Goal: Information Seeking & Learning: Learn about a topic

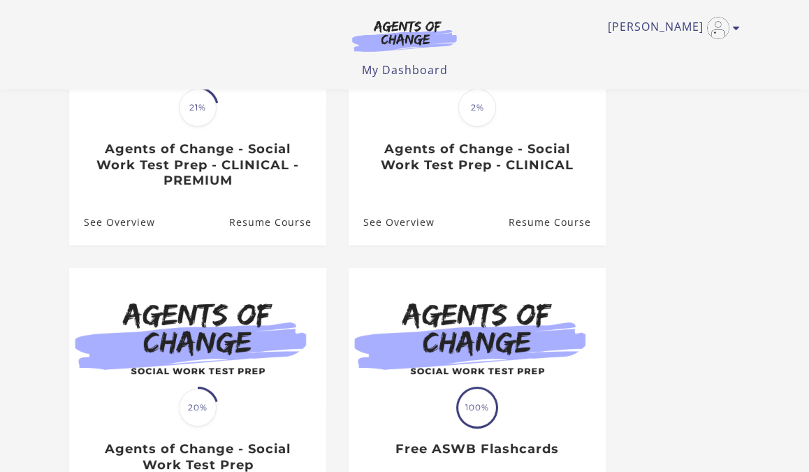
scroll to position [246, 0]
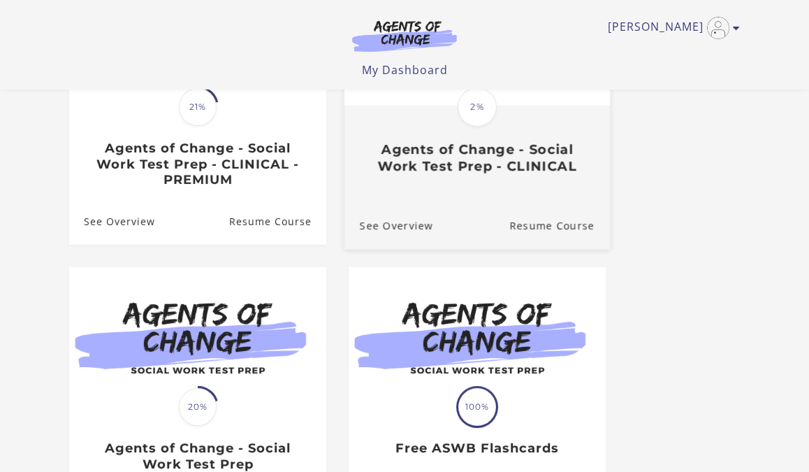
click at [447, 205] on div "See Overview Resume Course" at bounding box center [478, 225] width 266 height 47
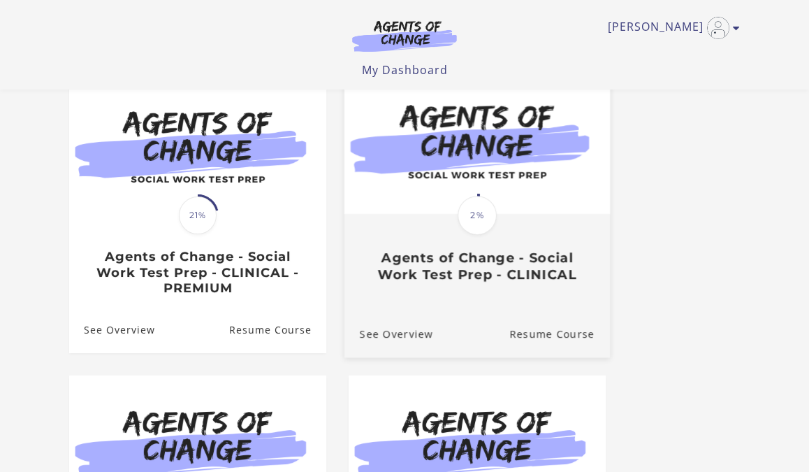
scroll to position [136, 0]
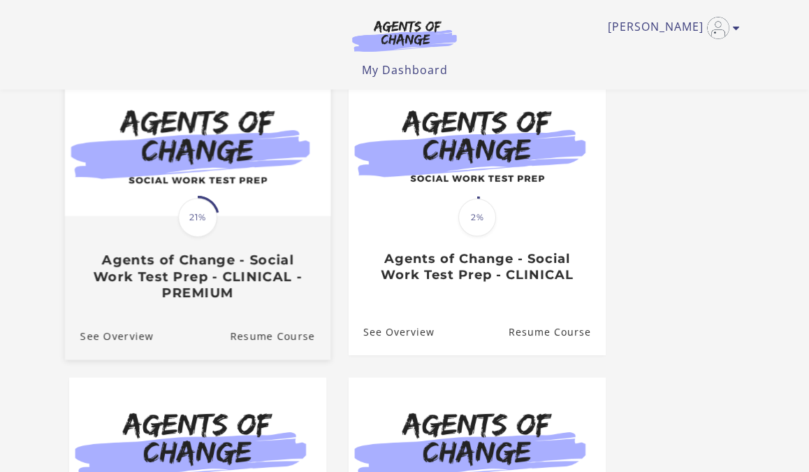
click at [145, 310] on link "Translation missing: en.liquid.partials.dashboard_course_card.progress_descript…" at bounding box center [198, 192] width 266 height 239
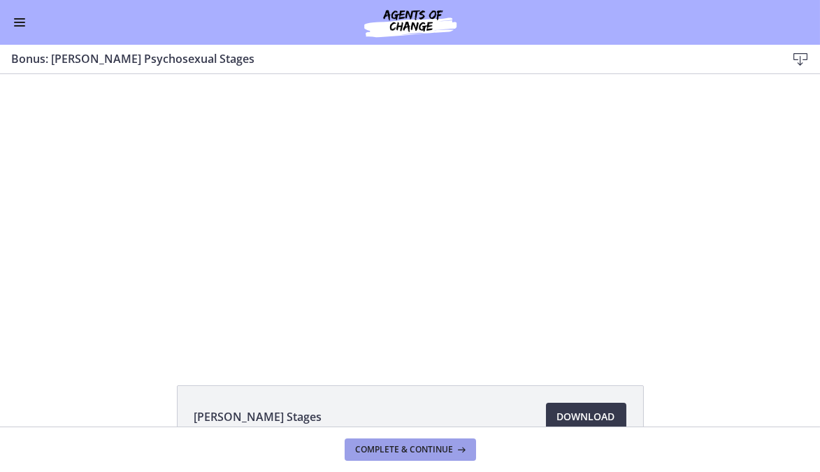
click at [403, 448] on span "Complete & continue" at bounding box center [405, 449] width 98 height 11
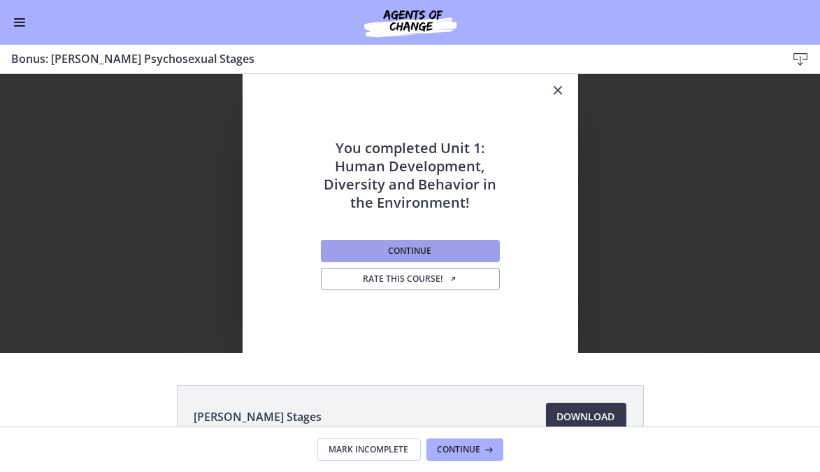
click at [418, 251] on span "Continue" at bounding box center [410, 250] width 43 height 11
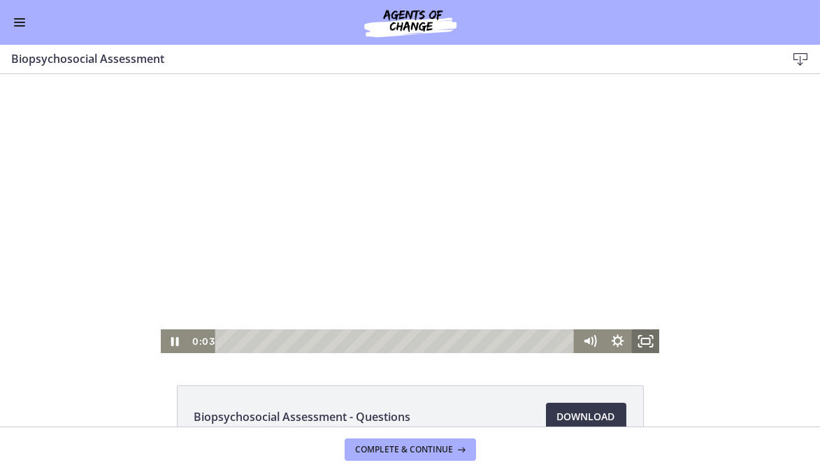
click at [642, 340] on icon "Fullscreen" at bounding box center [645, 341] width 28 height 24
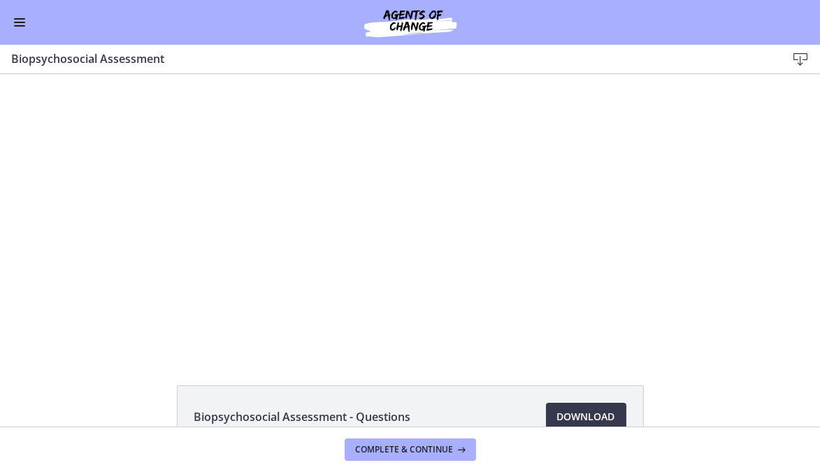
click at [26, 21] on button "Enable menu" at bounding box center [19, 22] width 17 height 17
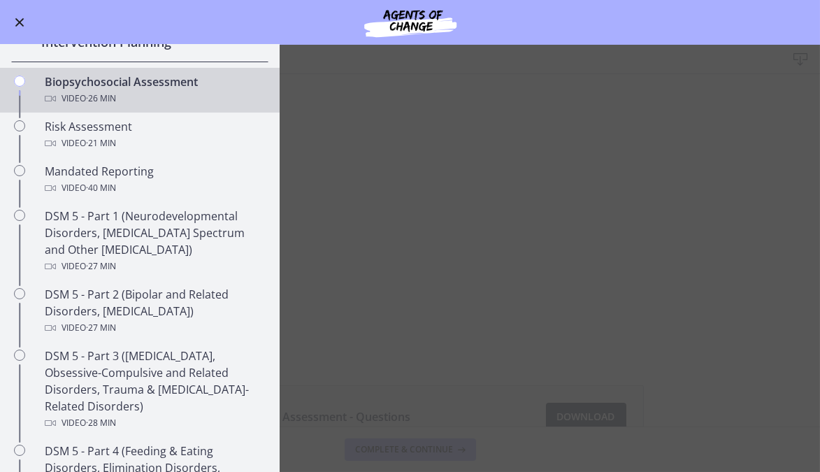
scroll to position [358, 0]
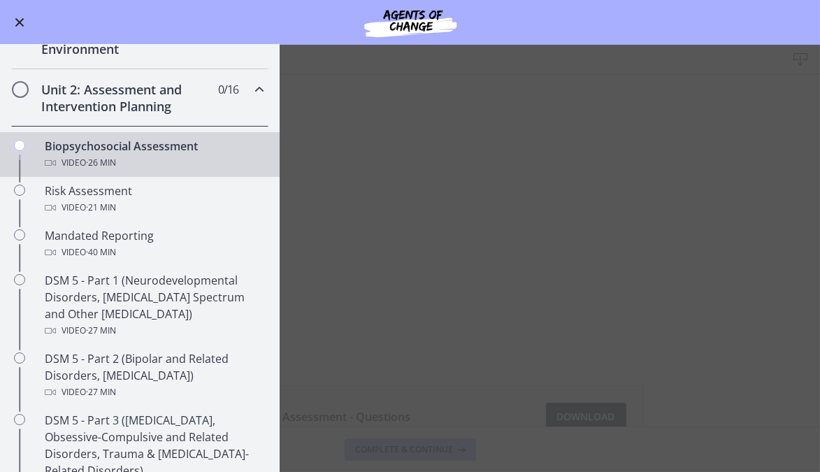
click at [24, 16] on button "Enable menu" at bounding box center [19, 22] width 17 height 17
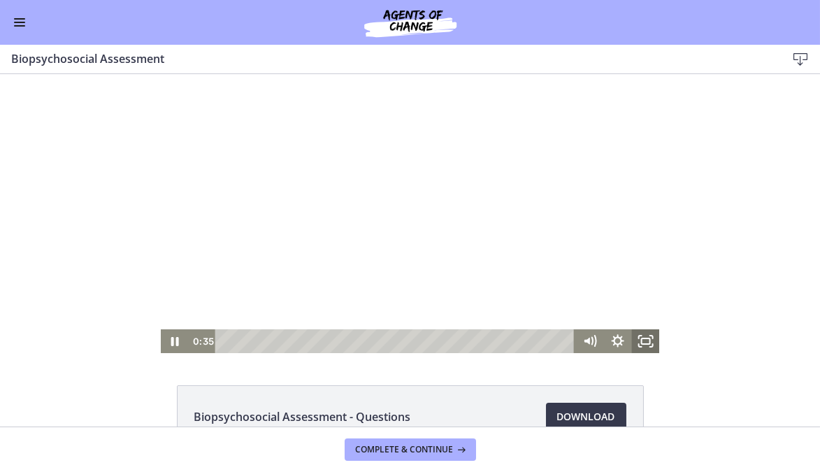
click at [641, 338] on rect "Fullscreen" at bounding box center [645, 341] width 8 height 6
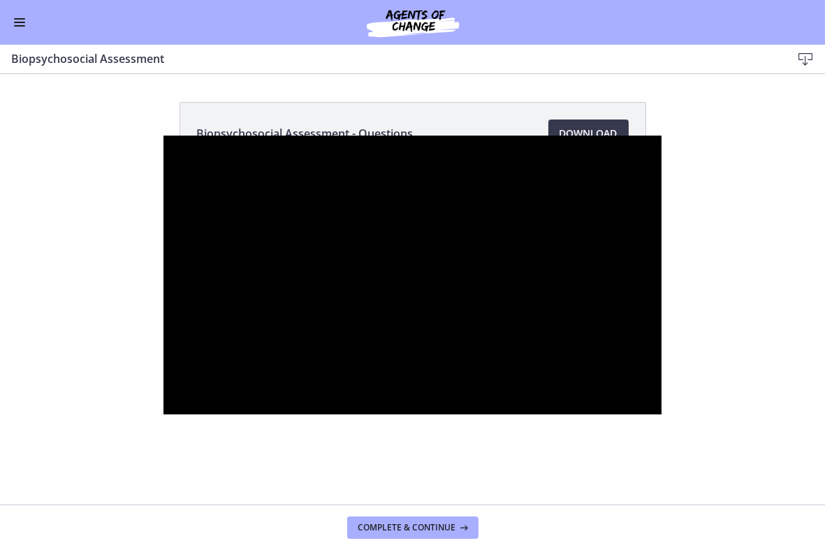
click at [164, 331] on div at bounding box center [413, 275] width 498 height 279
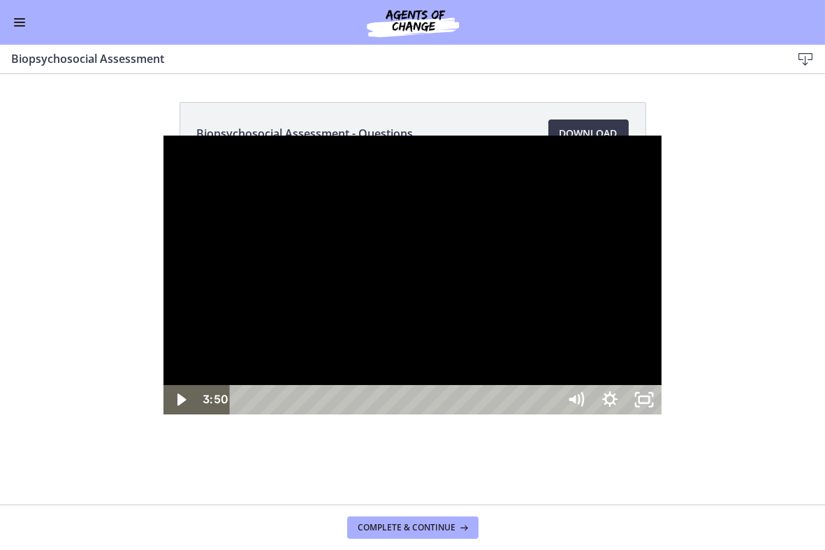
click at [164, 414] on div at bounding box center [413, 275] width 498 height 279
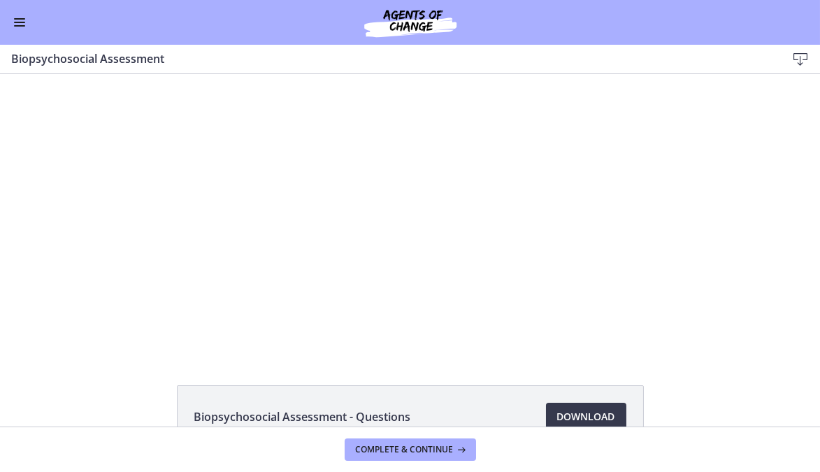
click at [624, 348] on icon "Show settings menu" at bounding box center [617, 341] width 28 height 24
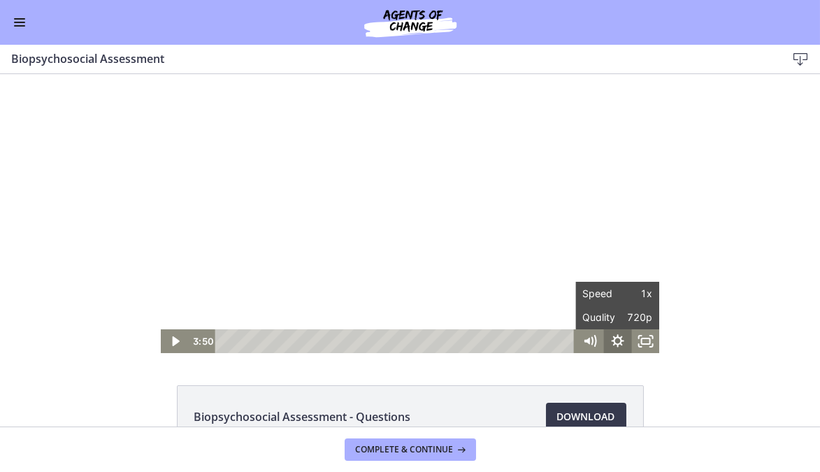
click at [645, 345] on icon "Fullscreen" at bounding box center [645, 341] width 28 height 24
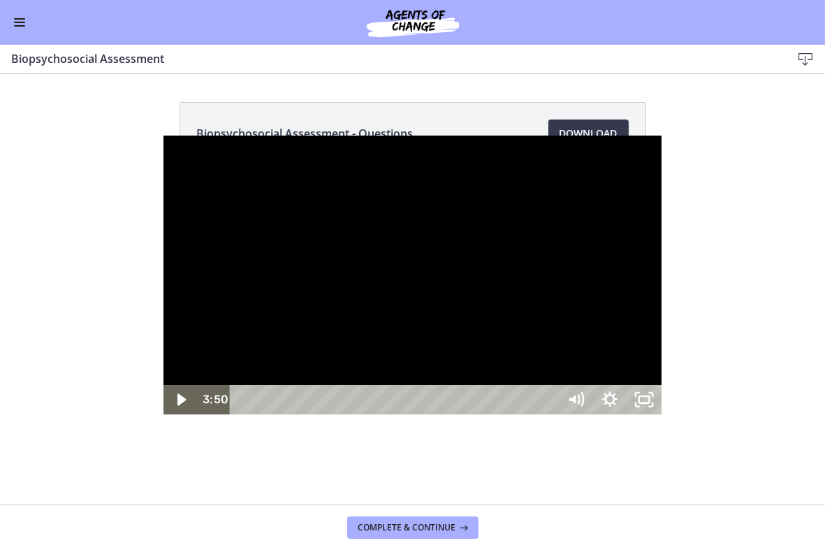
click at [356, 324] on div at bounding box center [413, 275] width 498 height 279
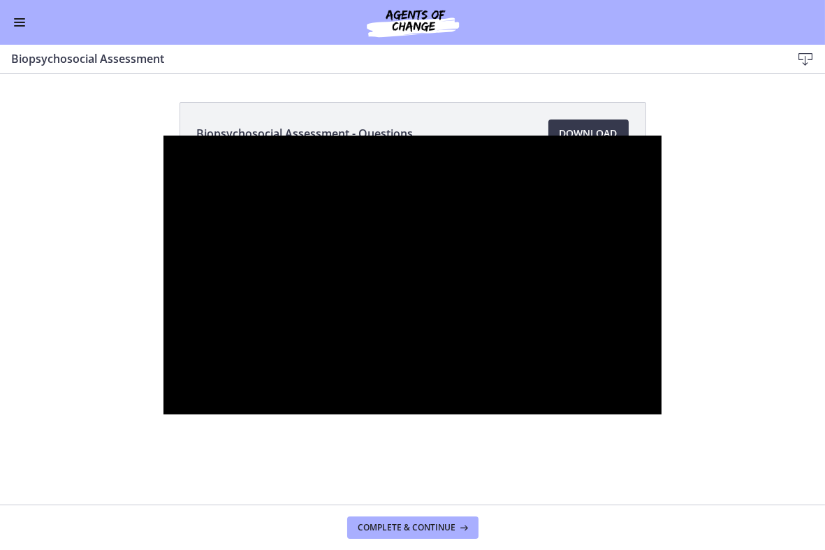
click at [164, 363] on div at bounding box center [413, 275] width 498 height 279
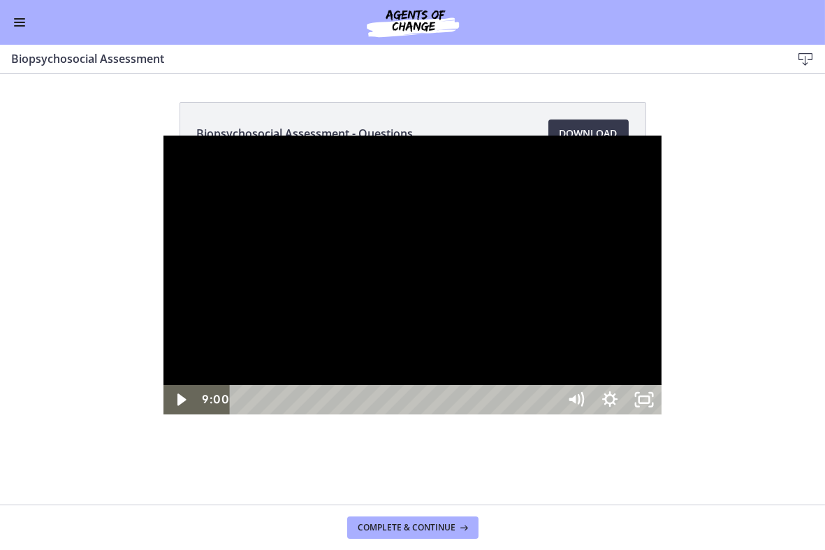
click at [164, 414] on div at bounding box center [413, 275] width 498 height 279
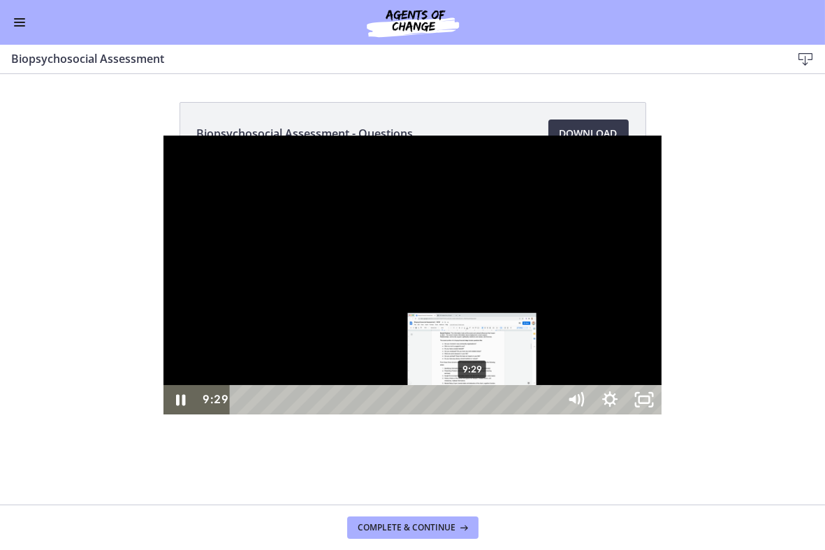
click at [310, 414] on div "9:29" at bounding box center [395, 399] width 307 height 29
click at [321, 414] on div "9:55" at bounding box center [395, 399] width 307 height 29
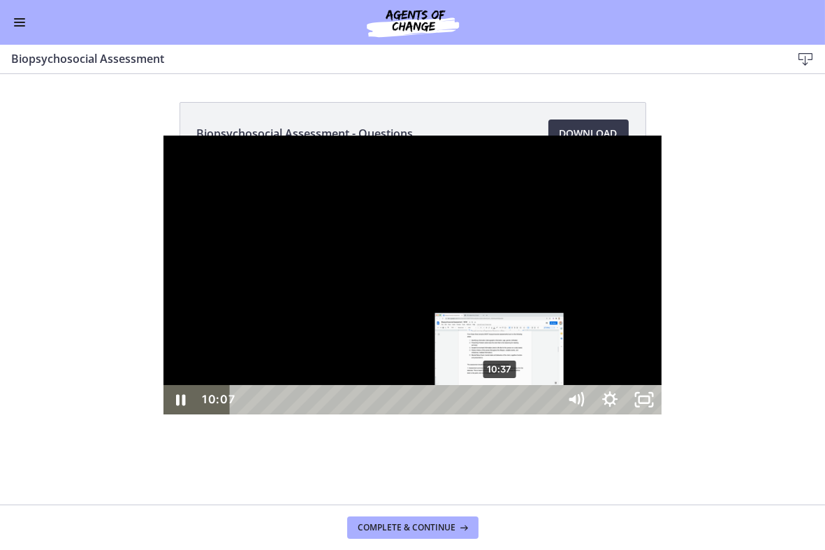
click at [338, 414] on div "10:37" at bounding box center [395, 399] width 307 height 29
click at [352, 414] on div "11:13" at bounding box center [395, 399] width 307 height 29
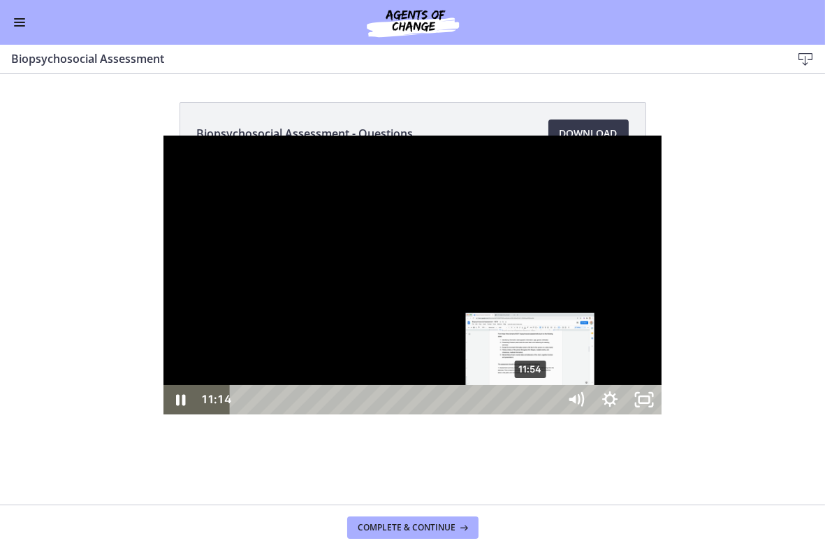
click at [370, 414] on div "11:54" at bounding box center [395, 399] width 307 height 29
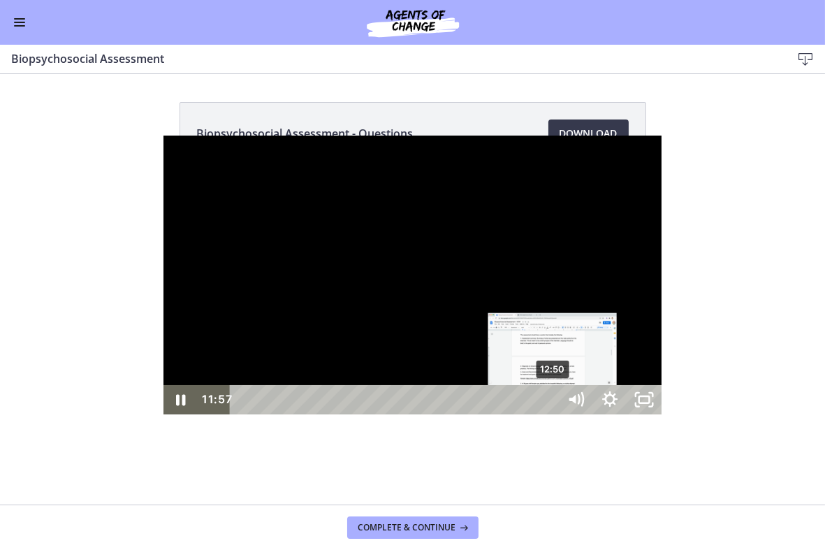
click at [391, 414] on div "12:50" at bounding box center [395, 399] width 307 height 29
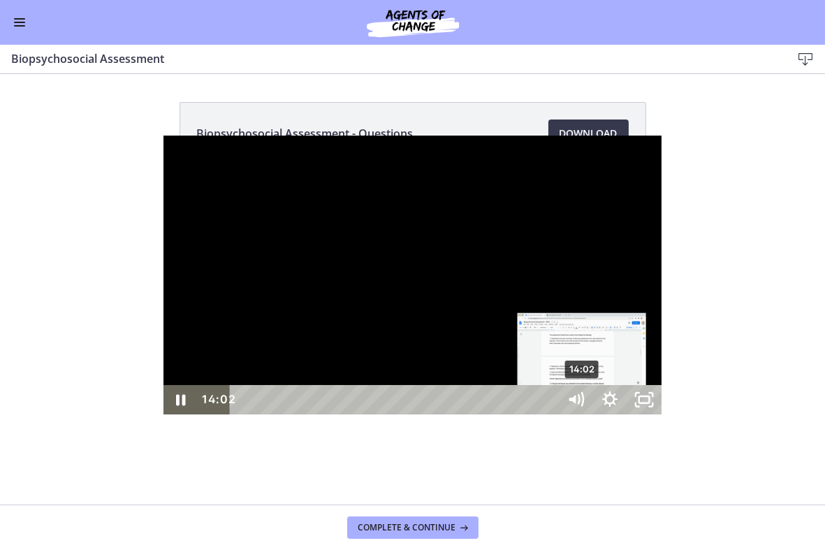
click at [421, 414] on div "14:02" at bounding box center [395, 399] width 307 height 29
click at [430, 414] on div "14:26" at bounding box center [395, 399] width 307 height 29
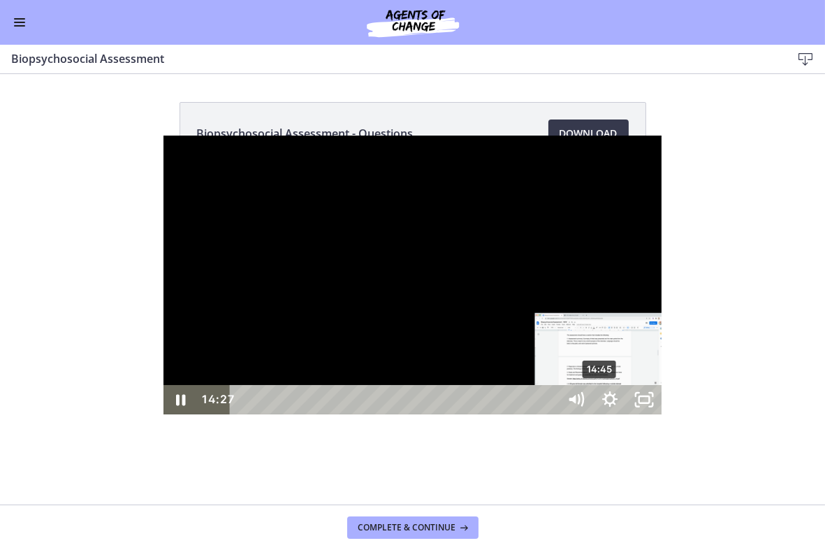
click at [438, 414] on div "14:45" at bounding box center [395, 399] width 307 height 29
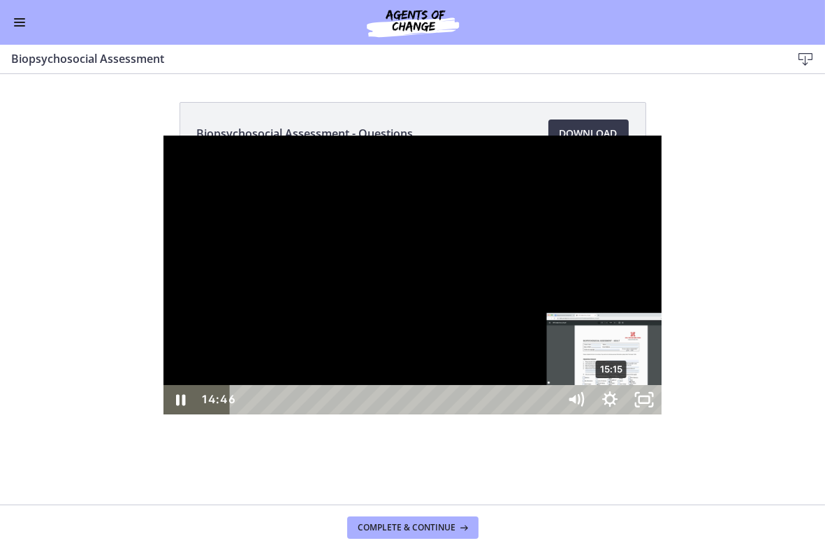
click at [450, 414] on div "15:15" at bounding box center [395, 399] width 307 height 29
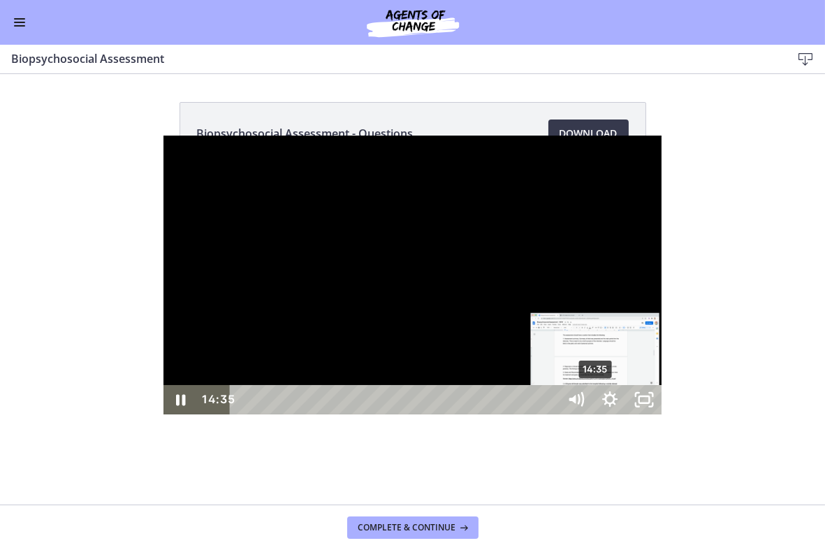
click at [434, 414] on div "14:35" at bounding box center [395, 399] width 307 height 29
click at [440, 414] on div "14:51" at bounding box center [395, 399] width 307 height 29
click at [600, 405] on div "Playbar" at bounding box center [605, 400] width 10 height 10
click at [435, 414] on div "14:39" at bounding box center [395, 399] width 307 height 29
click at [594, 405] on div "Playbar" at bounding box center [599, 400] width 10 height 10
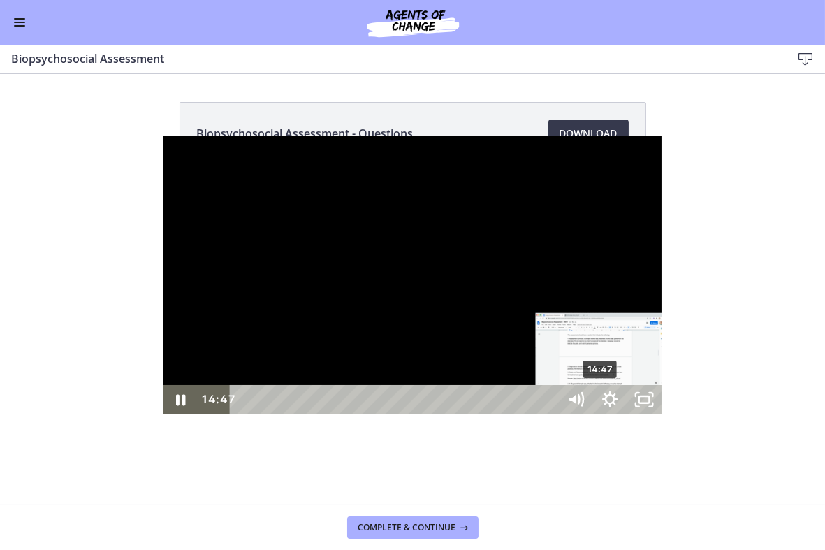
click at [595, 405] on div "Playbar" at bounding box center [600, 400] width 10 height 10
click at [596, 405] on div "Playbar" at bounding box center [601, 400] width 10 height 10
click at [598, 405] on div "Playbar" at bounding box center [603, 400] width 10 height 10
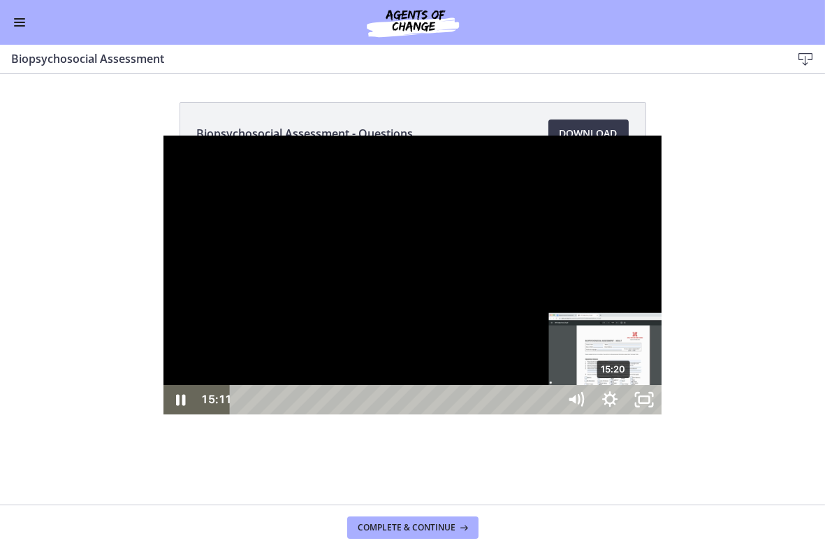
click at [452, 414] on div "15:20" at bounding box center [395, 399] width 307 height 29
click at [456, 414] on div "15:29" at bounding box center [395, 399] width 307 height 29
click at [461, 414] on div "15:43" at bounding box center [395, 399] width 307 height 29
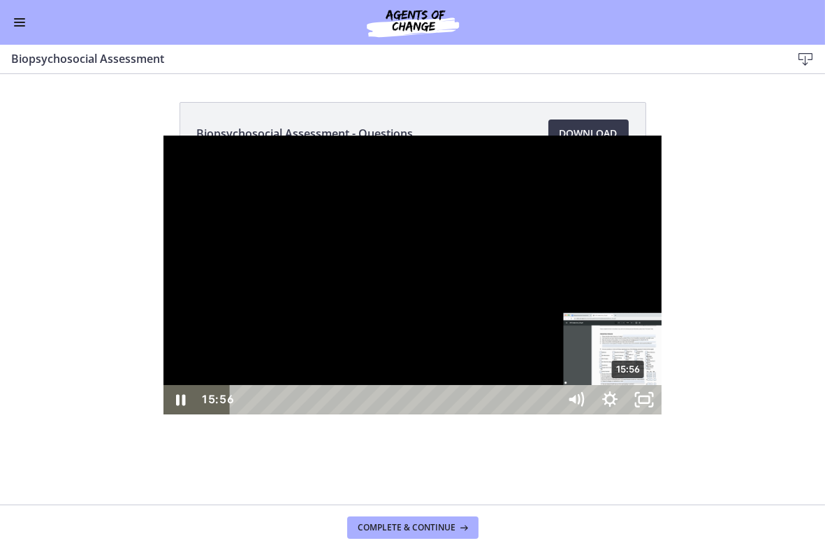
click at [467, 414] on div "15:56" at bounding box center [395, 399] width 307 height 29
click at [472, 414] on div "16:10" at bounding box center [395, 399] width 307 height 29
click at [478, 414] on div "16:24" at bounding box center [395, 399] width 307 height 29
click at [635, 405] on div "Playbar" at bounding box center [640, 400] width 10 height 10
click at [488, 414] on div "16:50" at bounding box center [395, 399] width 307 height 29
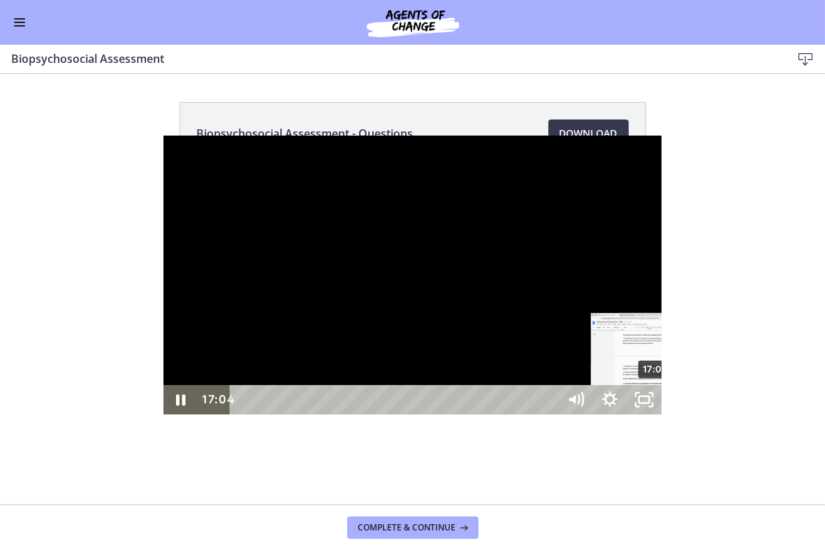
click at [494, 414] on div "17:04" at bounding box center [395, 399] width 307 height 29
click at [646, 405] on div "Playbar" at bounding box center [651, 400] width 10 height 10
click at [649, 405] on div "Playbar" at bounding box center [654, 400] width 10 height 10
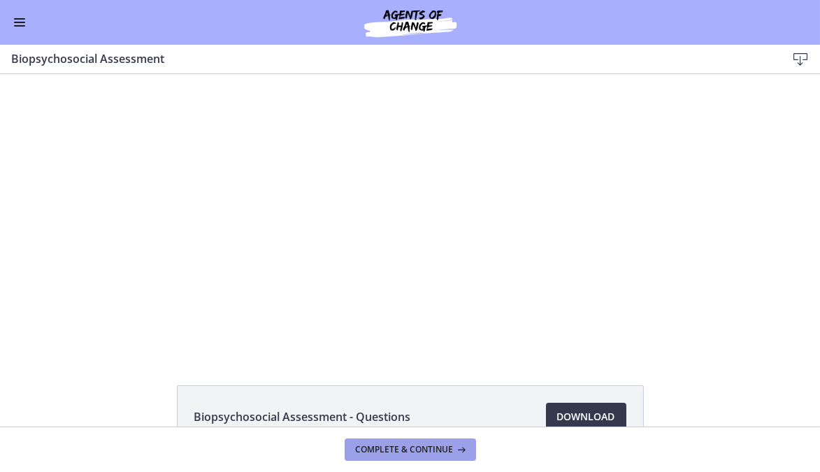
click at [423, 454] on span "Complete & continue" at bounding box center [405, 449] width 98 height 11
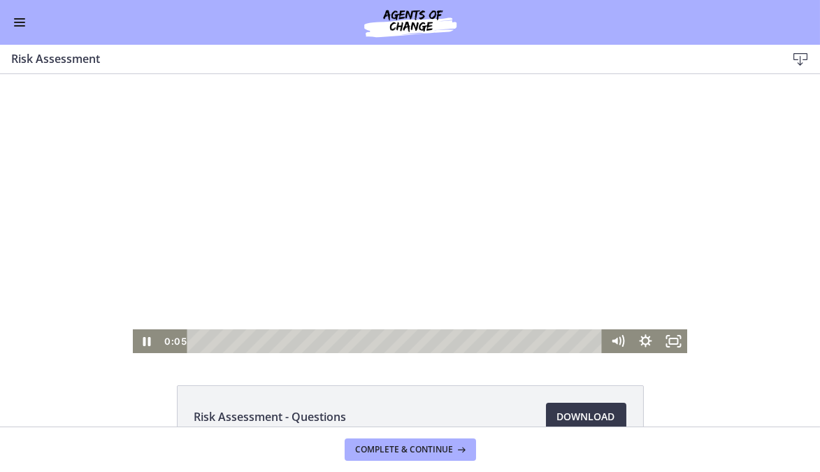
click at [282, 268] on div at bounding box center [410, 213] width 554 height 279
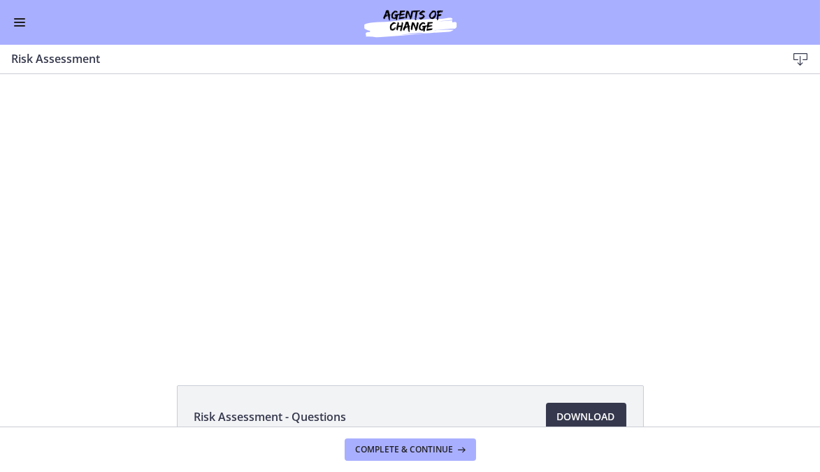
click at [19, 24] on button "Enable menu" at bounding box center [19, 22] width 17 height 17
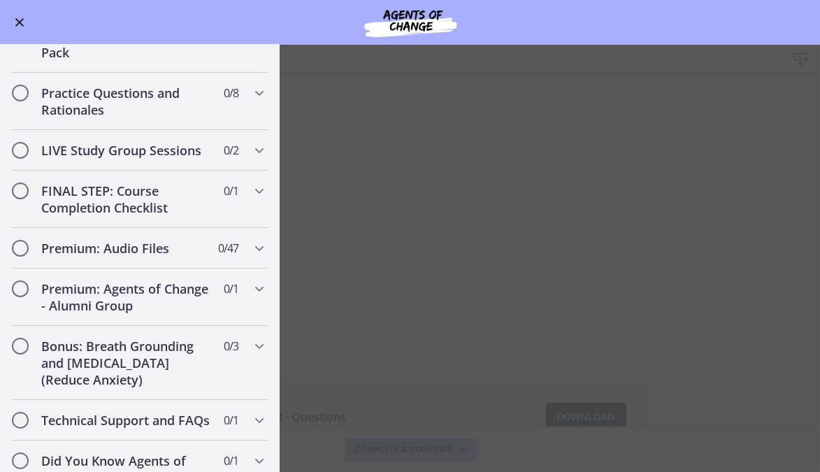
scroll to position [1478, 0]
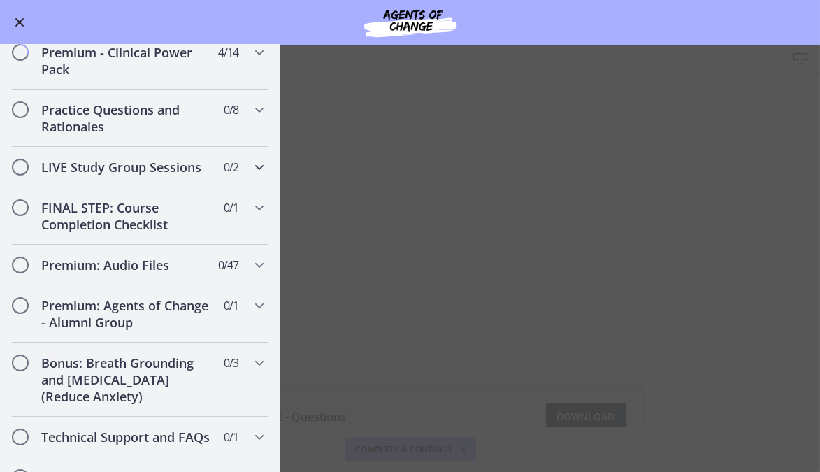
click at [251, 175] on icon "Chapters" at bounding box center [259, 167] width 17 height 17
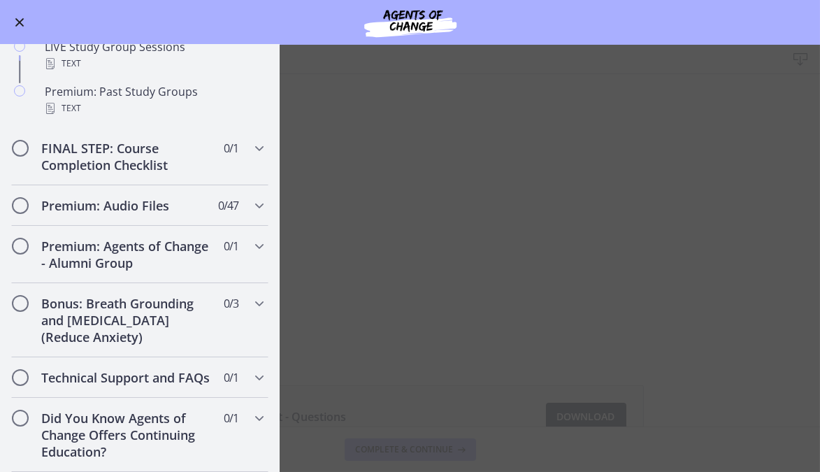
scroll to position [567, 0]
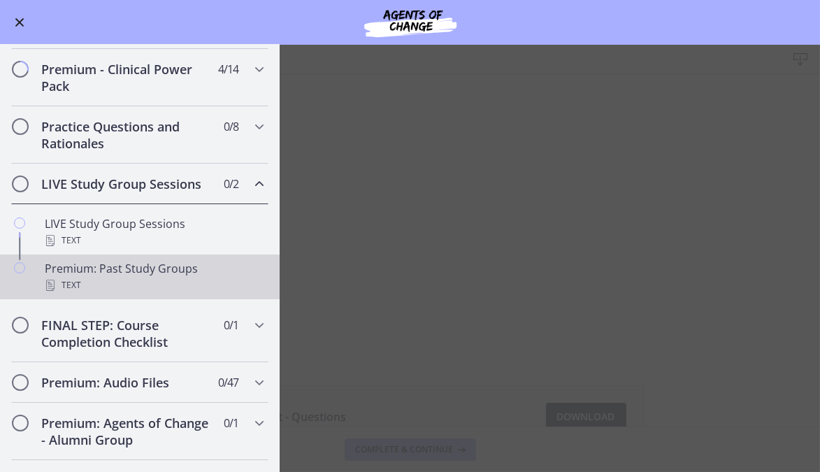
click at [120, 294] on div "Text" at bounding box center [154, 285] width 218 height 17
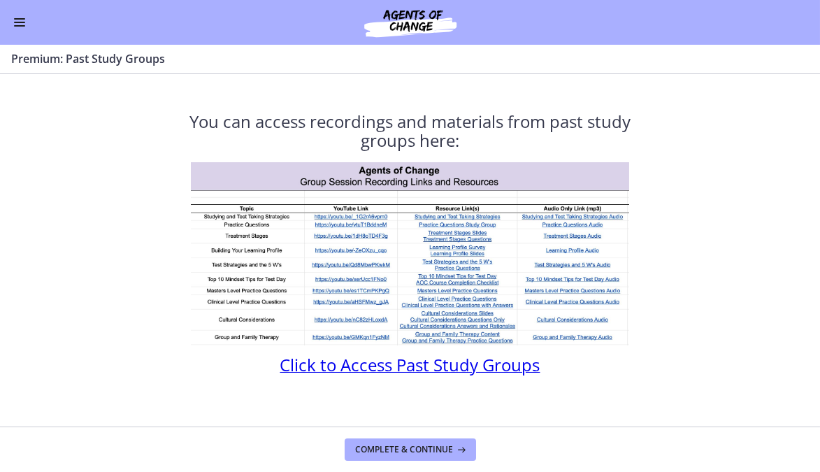
click at [361, 365] on span "Click to Access Past Study Groups" at bounding box center [410, 364] width 260 height 23
